Goal: Complete application form

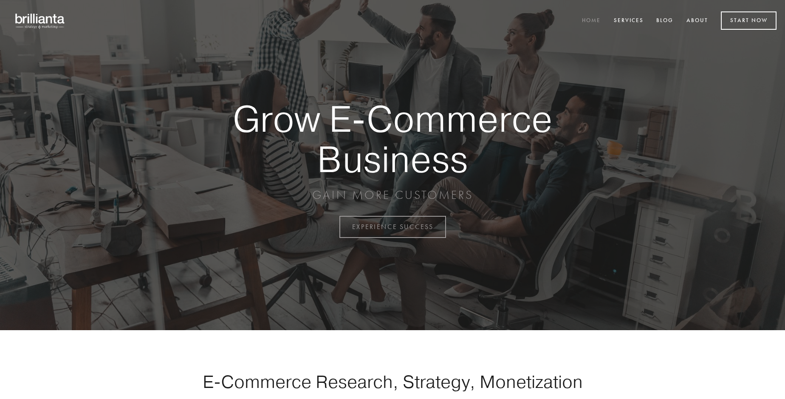
scroll to position [2226, 0]
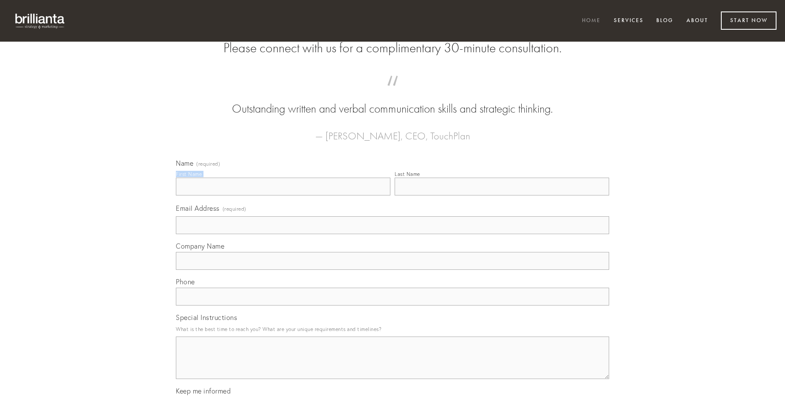
type input "[PERSON_NAME] DDS"
click at [501, 195] on input "Last Name" at bounding box center [501, 186] width 214 height 18
type input "[PERSON_NAME] DDS"
click at [392, 234] on input "Email Address (required)" at bounding box center [392, 225] width 433 height 18
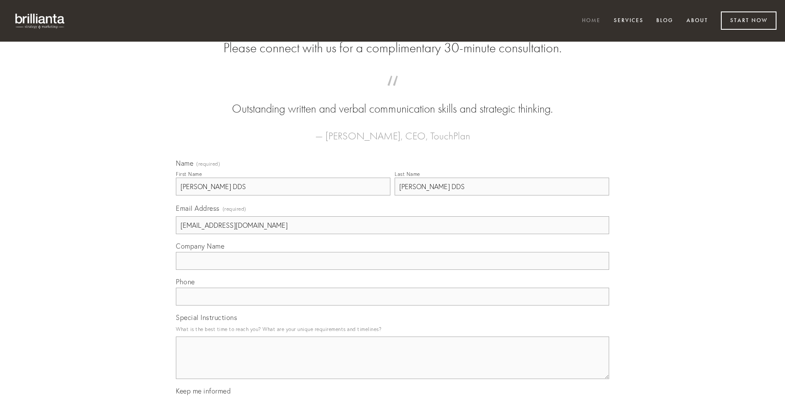
type input "[EMAIL_ADDRESS][DOMAIN_NAME]"
click at [392, 270] on input "Company Name" at bounding box center [392, 261] width 433 height 18
type input "eaque"
click at [392, 305] on input "text" at bounding box center [392, 296] width 433 height 18
click at [392, 365] on textarea "Special Instructions" at bounding box center [392, 357] width 433 height 42
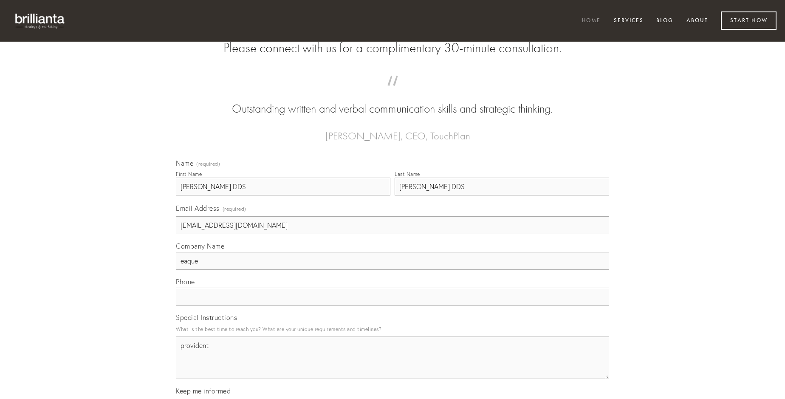
type textarea "provident"
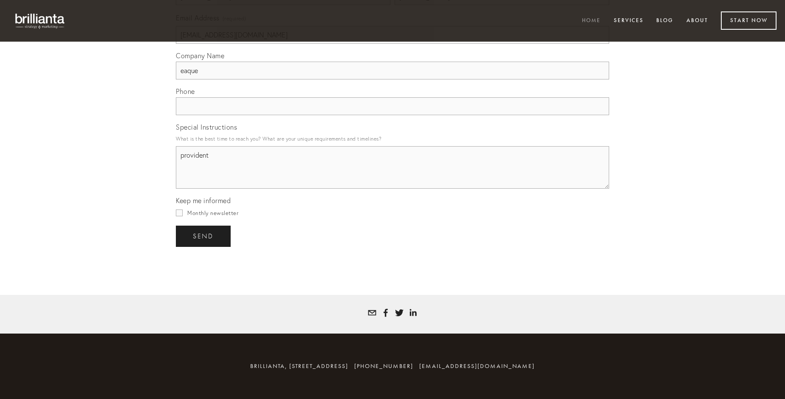
click at [204, 236] on span "send" at bounding box center [203, 236] width 21 height 8
